Goal: Use online tool/utility: Utilize a website feature to perform a specific function

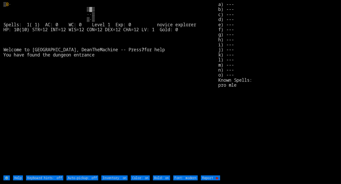
type off "Auto-pickup: on"
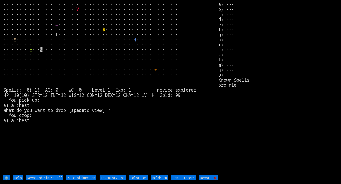
type off "Auto-pickup: off"
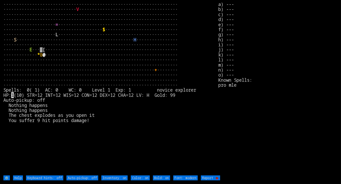
type off "Auto-pickup: on"
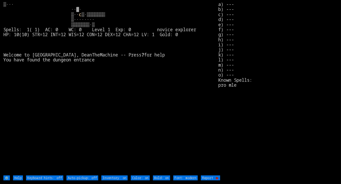
type off "Auto-pickup: on"
